Goal: Task Accomplishment & Management: Complete application form

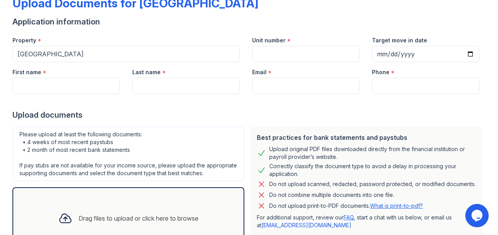
scroll to position [49, 0]
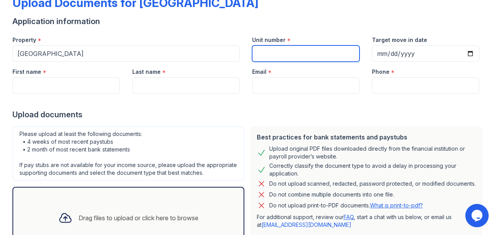
click at [282, 54] on input "Unit number" at bounding box center [305, 53] width 107 height 16
type input "G34"
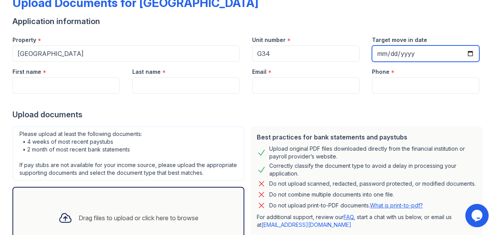
click at [388, 52] on input "Target move in date" at bounding box center [425, 53] width 107 height 16
type input "[DATE]"
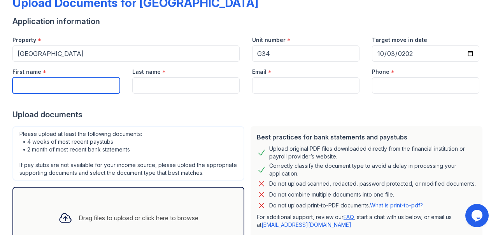
click at [107, 86] on input "First name" at bounding box center [65, 85] width 107 height 16
type input "Victoria"
type input "[PERSON_NAME]"
type input "[EMAIL_ADDRESS][DOMAIN_NAME]"
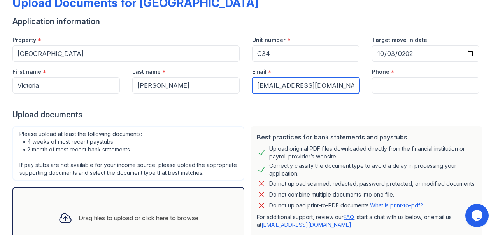
type input "4844722789"
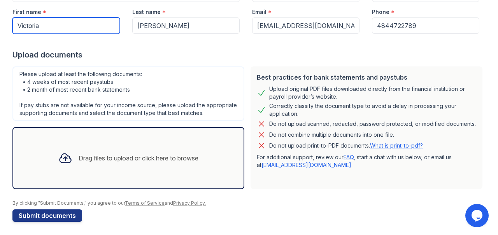
scroll to position [112, 0]
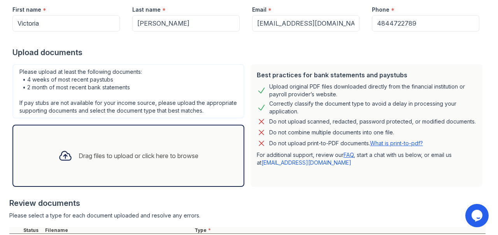
click at [171, 147] on div "Drag files to upload or click here to browse" at bounding box center [128, 156] width 152 height 26
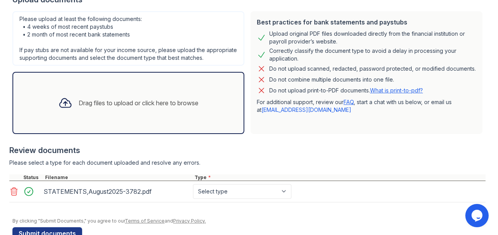
scroll to position [185, 0]
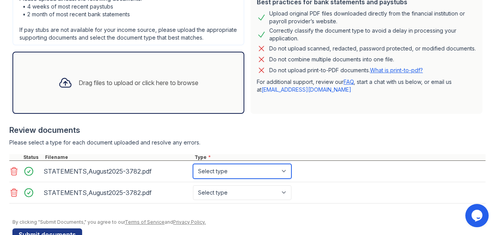
click at [287, 169] on select "Select type Paystub Bank Statement Offer Letter Tax Documents Benefit Award Let…" at bounding box center [242, 171] width 98 height 15
select select "bank_statement"
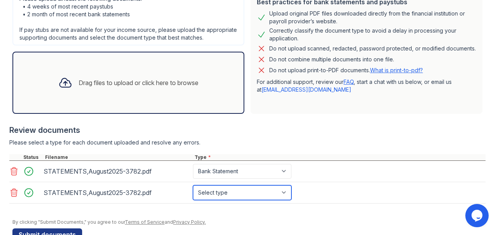
click at [285, 193] on select "Select type Paystub Bank Statement Offer Letter Tax Documents Benefit Award Let…" at bounding box center [242, 192] width 98 height 15
select select "bank_statement"
click at [264, 207] on div at bounding box center [247, 208] width 476 height 8
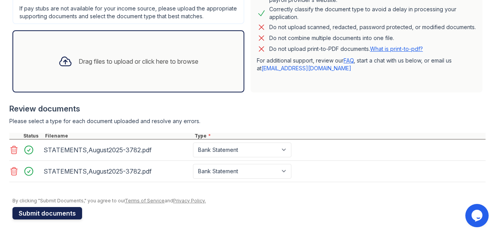
click at [56, 213] on button "Submit documents" at bounding box center [47, 213] width 70 height 12
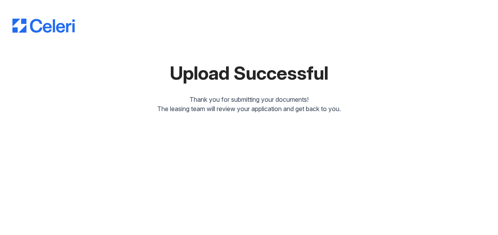
click at [124, 65] on div "Upload Successful" at bounding box center [248, 73] width 473 height 19
